Goal: Information Seeking & Learning: Learn about a topic

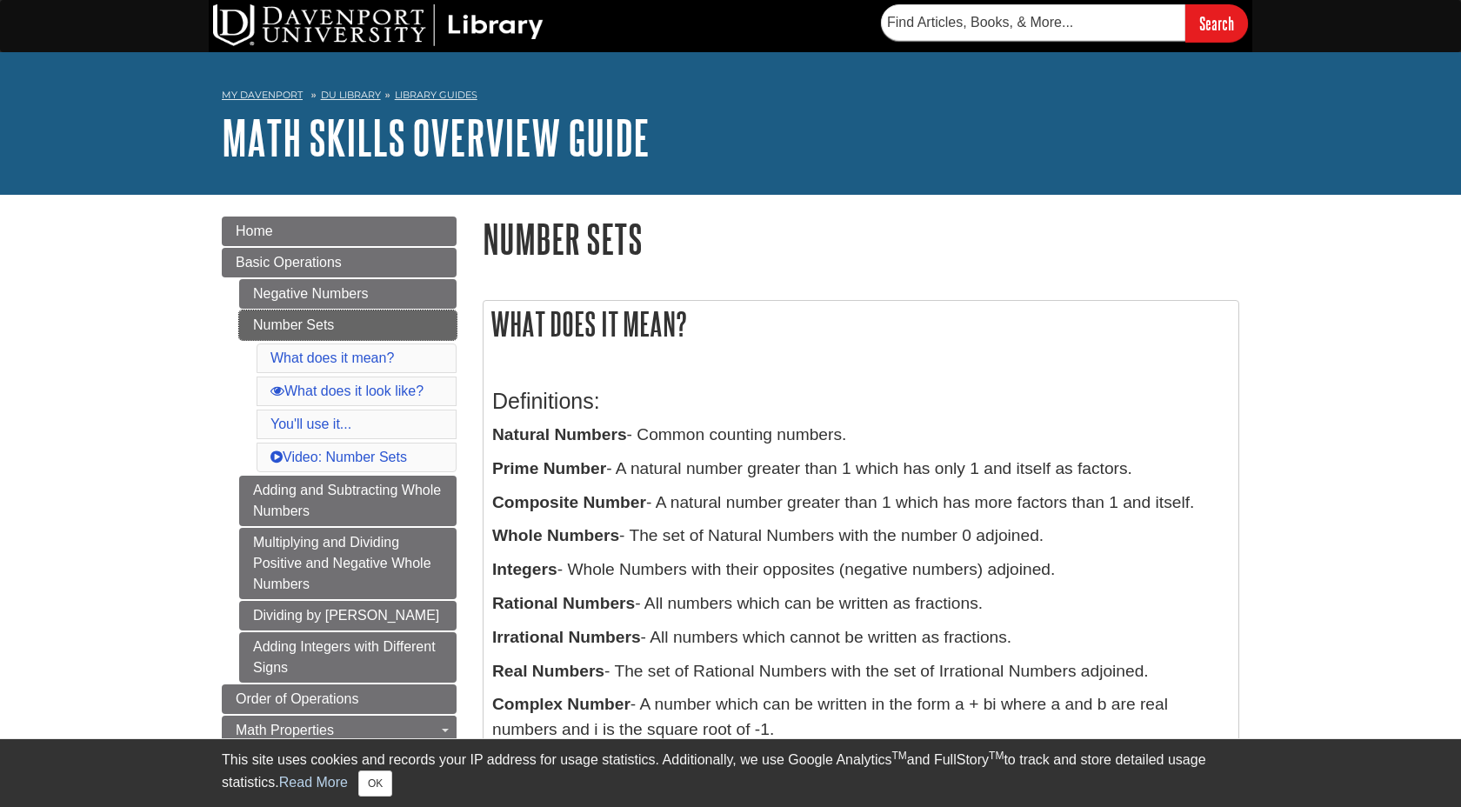
click at [292, 325] on link "Number Sets" at bounding box center [347, 325] width 217 height 30
click at [353, 351] on link "What does it mean?" at bounding box center [331, 357] width 123 height 15
